Goal: Task Accomplishment & Management: Manage account settings

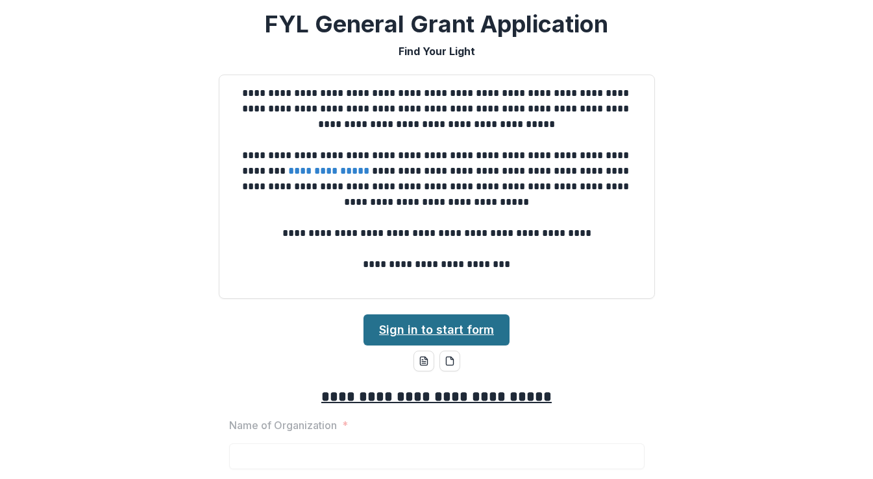
click at [470, 322] on link "Sign in to start form" at bounding box center [436, 330] width 146 height 31
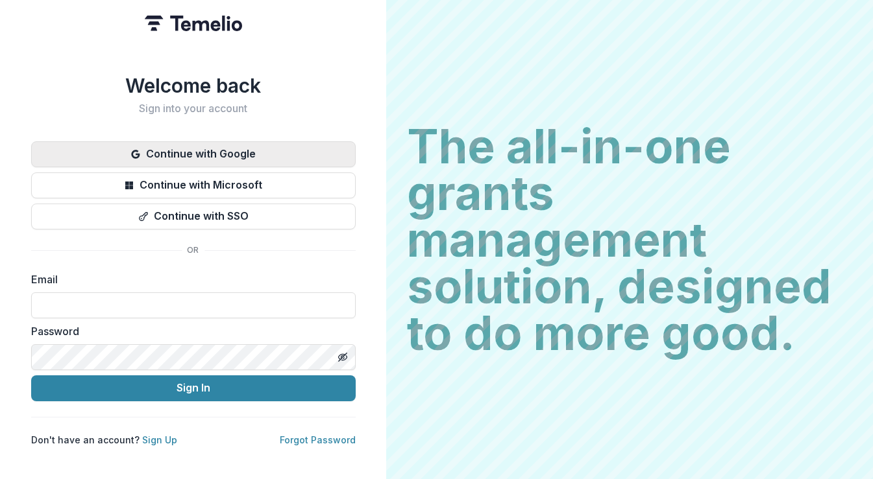
click at [295, 145] on button "Continue with Google" at bounding box center [193, 154] width 324 height 26
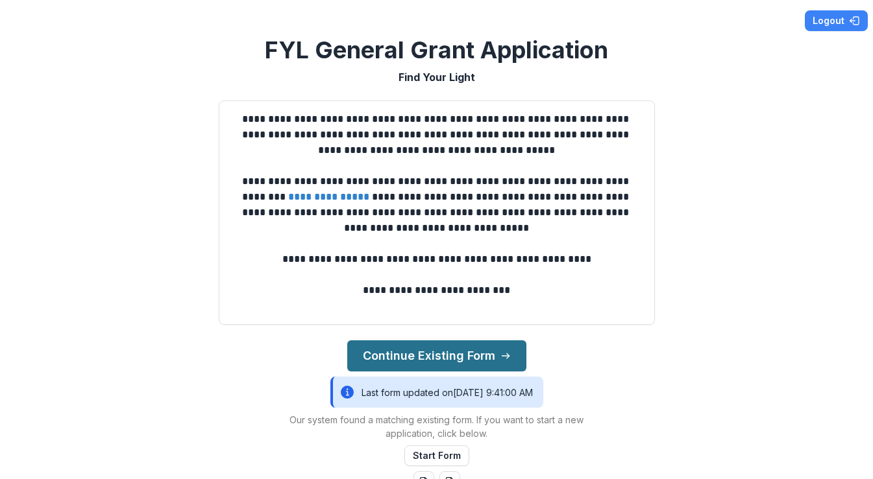
click at [471, 348] on button "Continue Existing Form" at bounding box center [436, 356] width 179 height 31
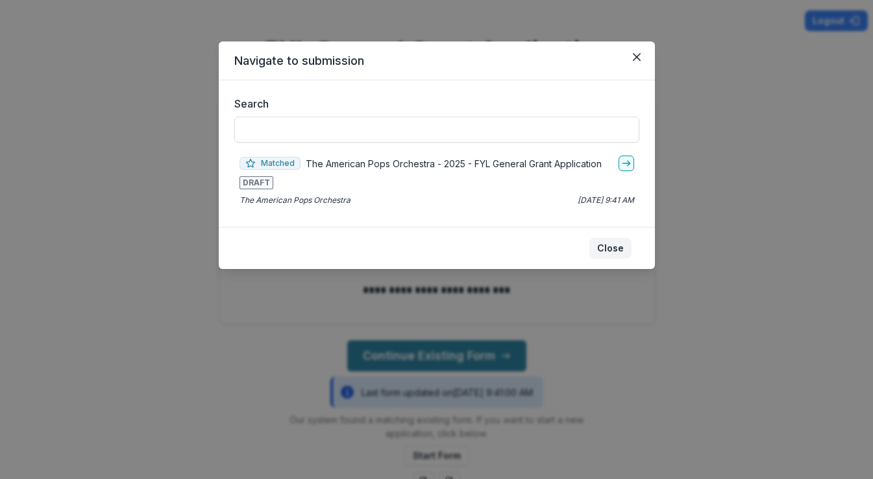
click at [614, 250] on button "Close" at bounding box center [610, 248] width 42 height 21
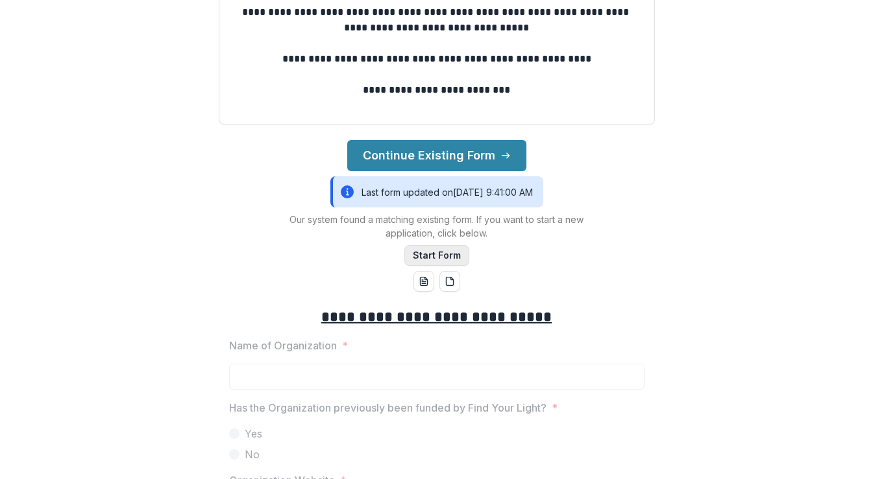
scroll to position [202, 0]
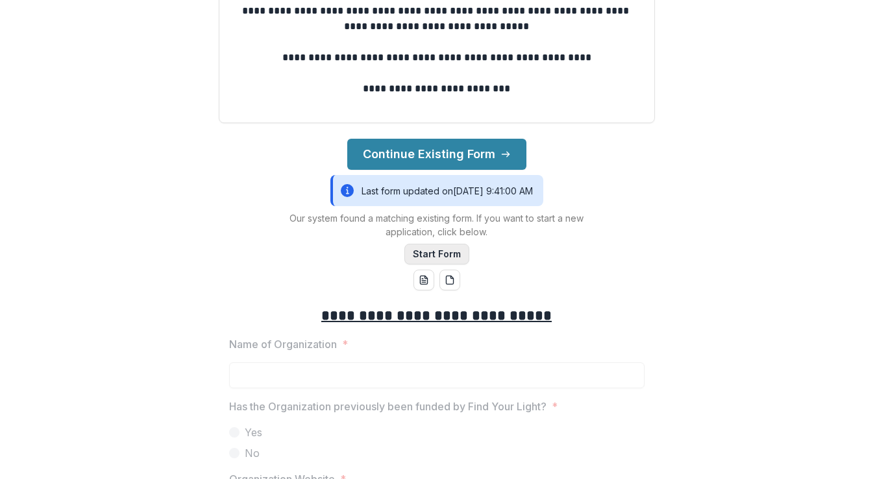
click at [437, 250] on button "Start Form" at bounding box center [436, 254] width 65 height 21
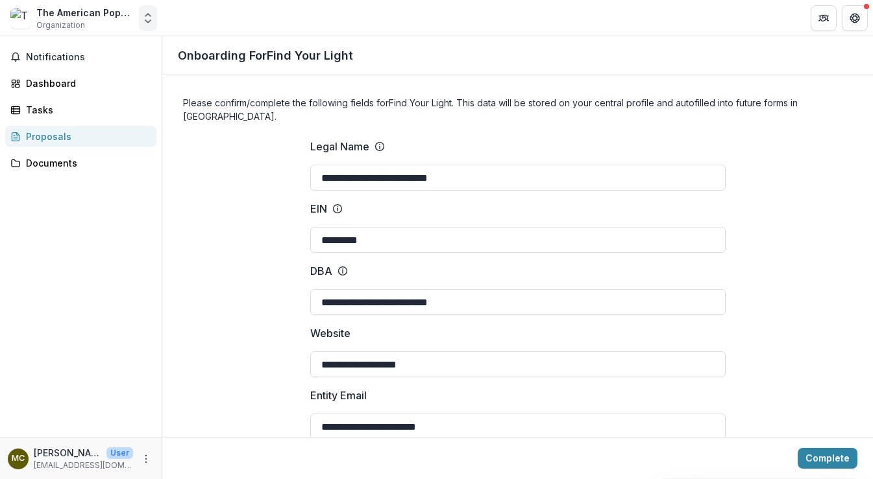
click at [147, 16] on icon "Open entity switcher" at bounding box center [147, 18] width 13 height 13
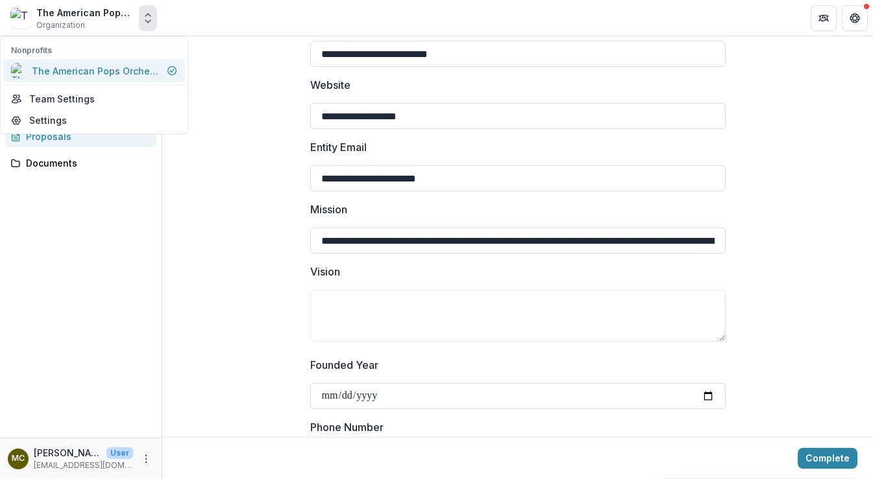
scroll to position [258, 0]
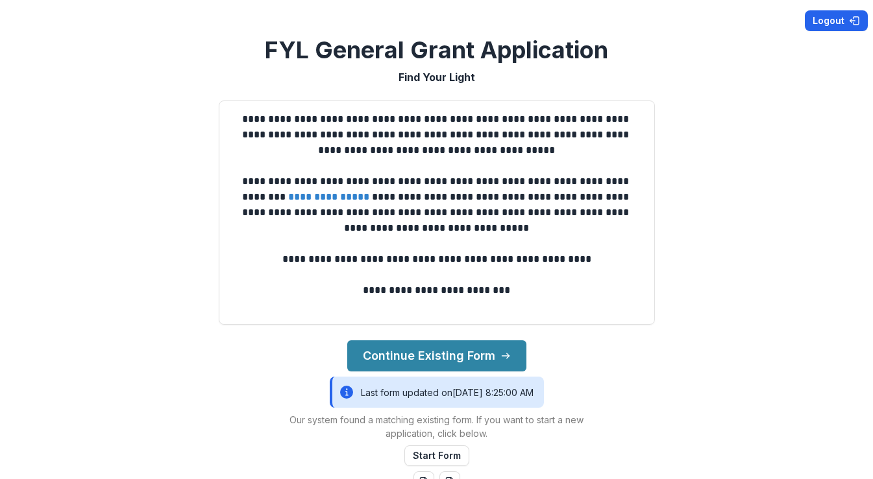
click at [832, 14] on button "Logout" at bounding box center [835, 20] width 63 height 21
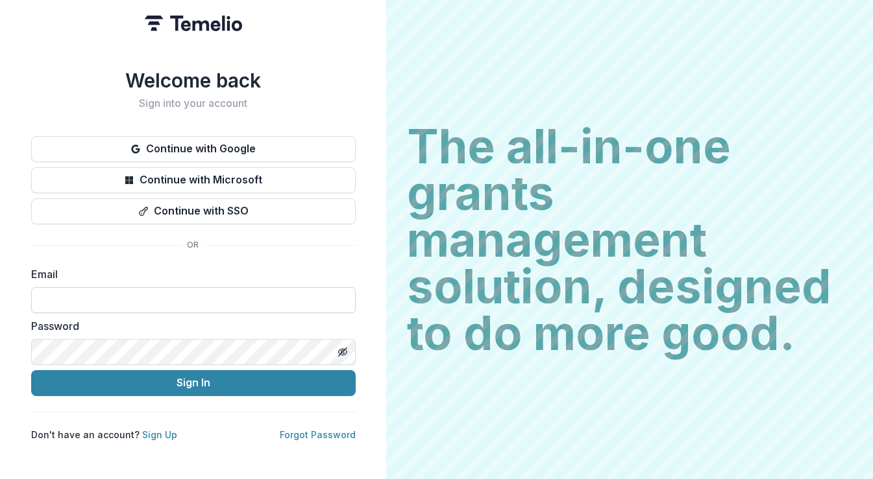
click at [233, 295] on input at bounding box center [193, 300] width 324 height 26
type input "**********"
click at [315, 436] on link "Forgot Password" at bounding box center [318, 434] width 76 height 11
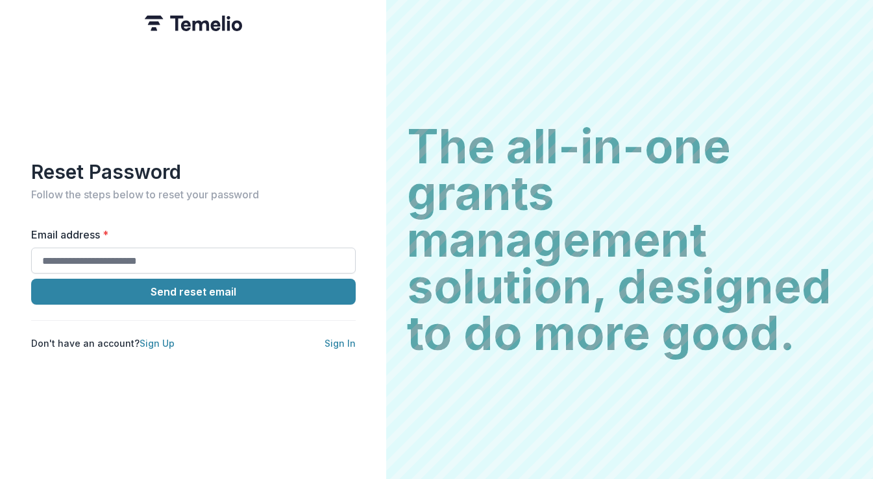
click at [237, 262] on input "Email address *" at bounding box center [193, 261] width 324 height 26
type input "**********"
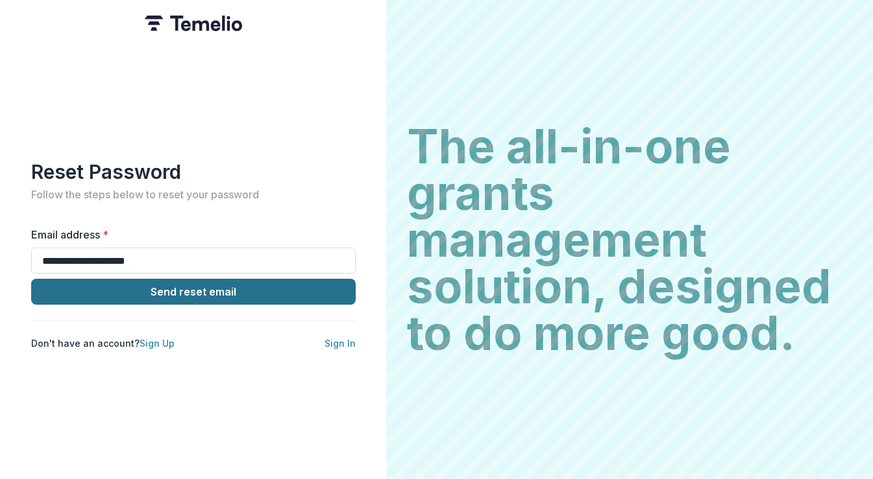
click at [180, 292] on button "Send reset email" at bounding box center [193, 292] width 324 height 26
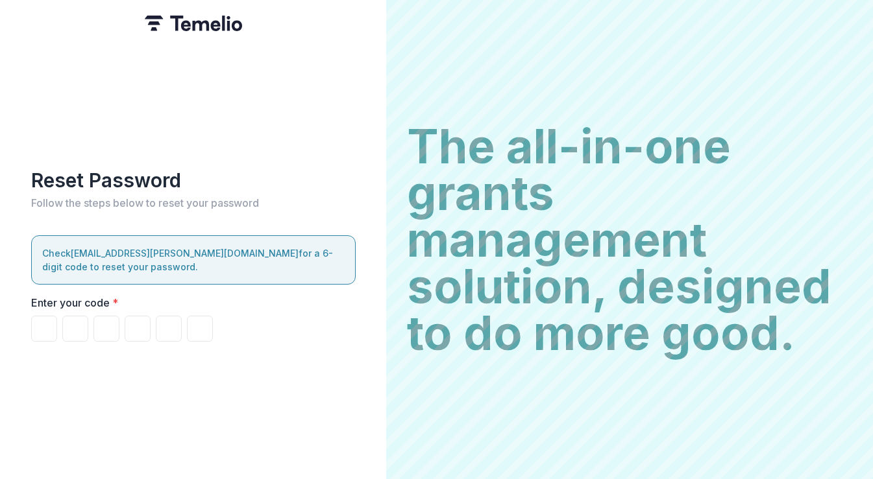
type input "*"
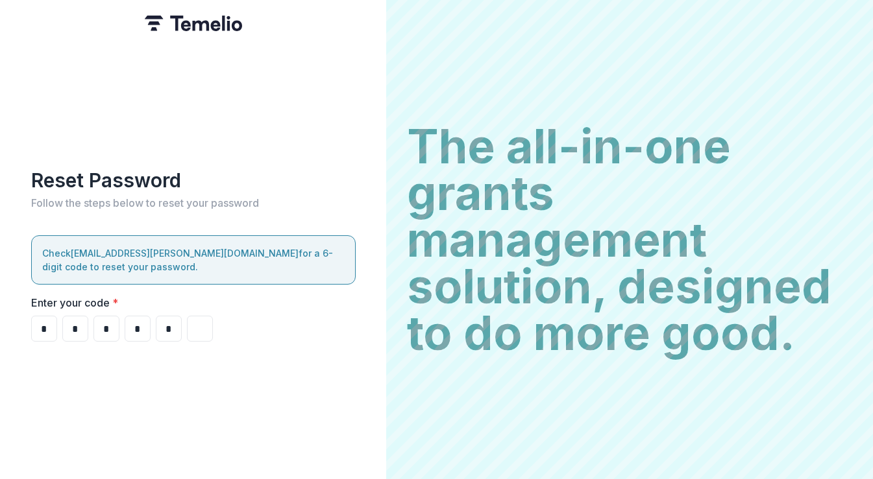
type input "*"
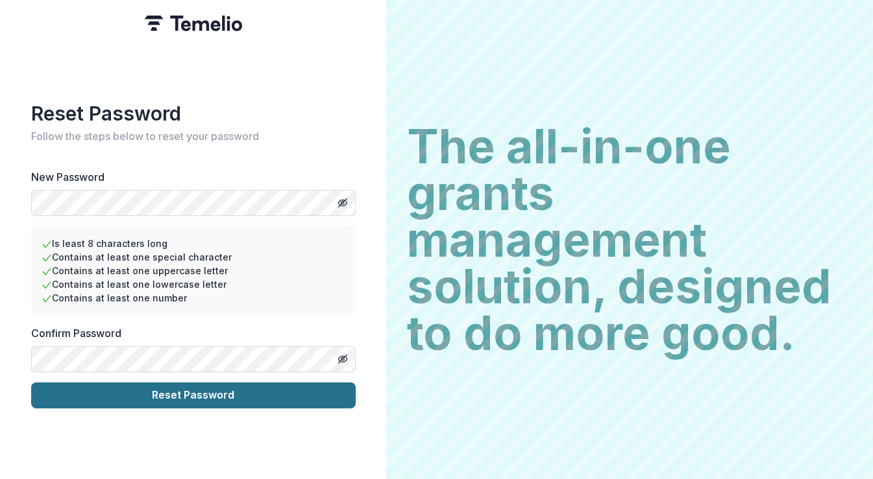
click at [187, 402] on button "Reset Password" at bounding box center [193, 396] width 324 height 26
